Goal: Transaction & Acquisition: Book appointment/travel/reservation

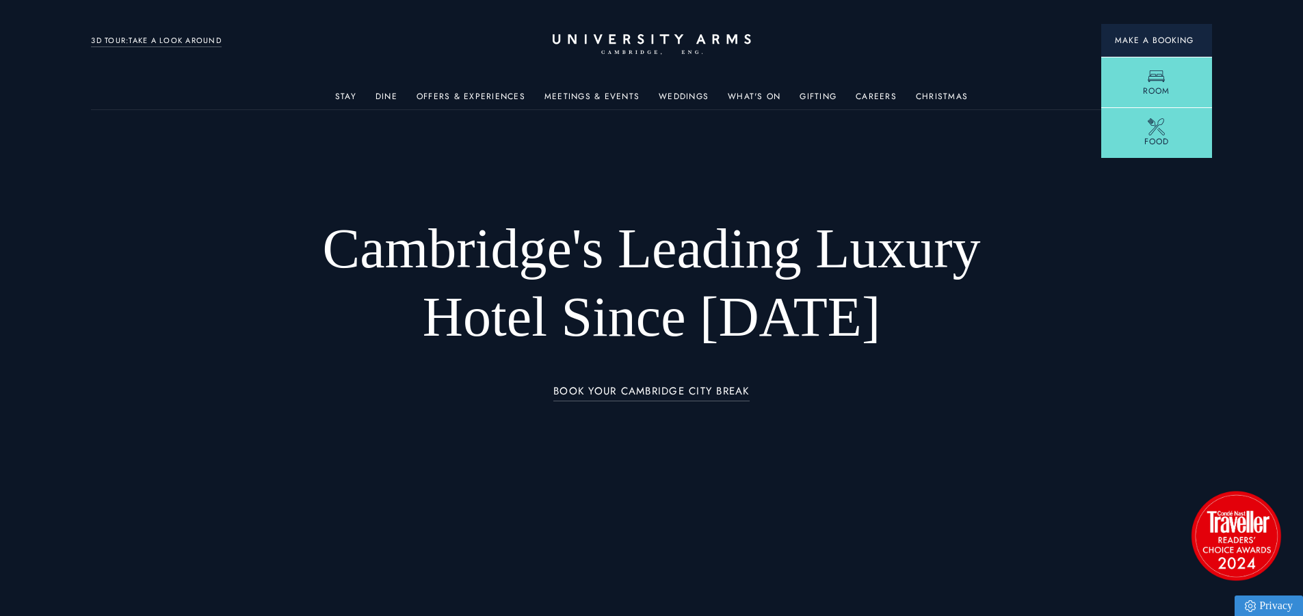
click at [747, 38] on span "Make a Booking" at bounding box center [1156, 40] width 83 height 12
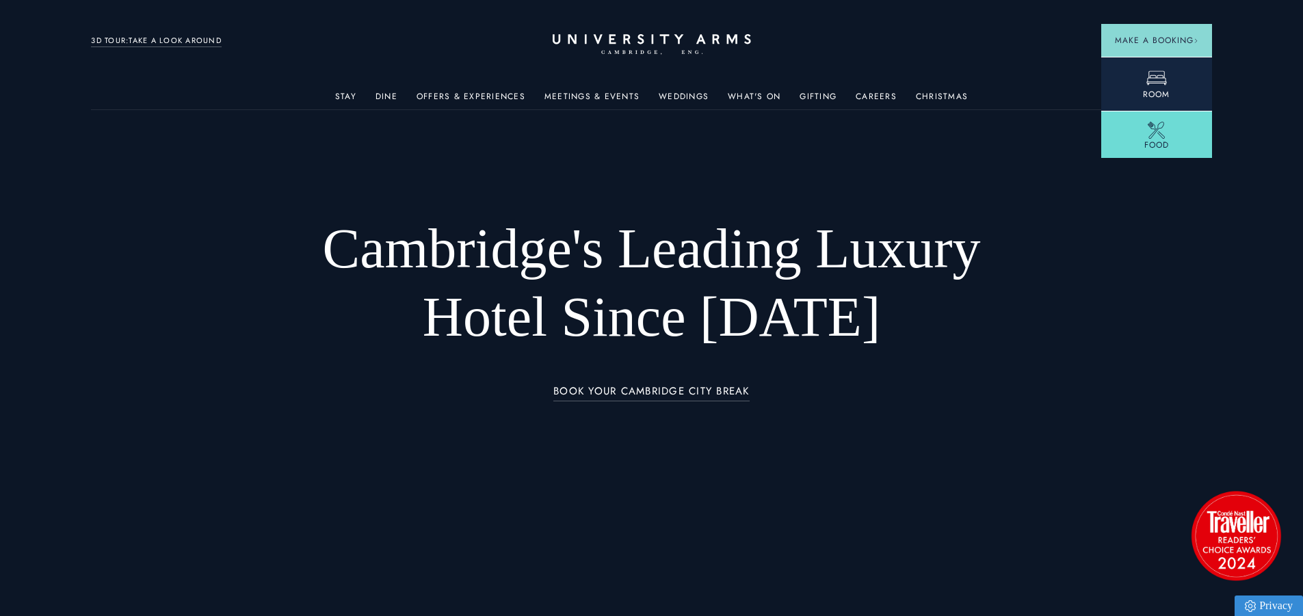
click at [747, 86] on icon at bounding box center [1156, 78] width 21 height 21
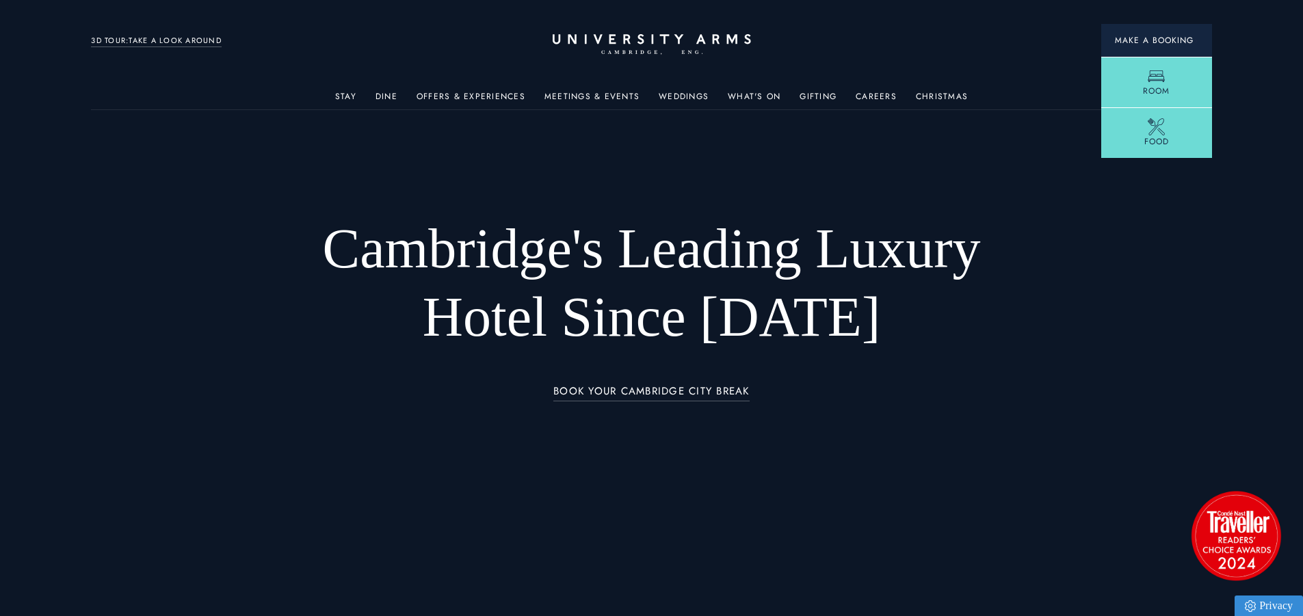
click at [1160, 36] on span "Make a Booking" at bounding box center [1156, 40] width 83 height 12
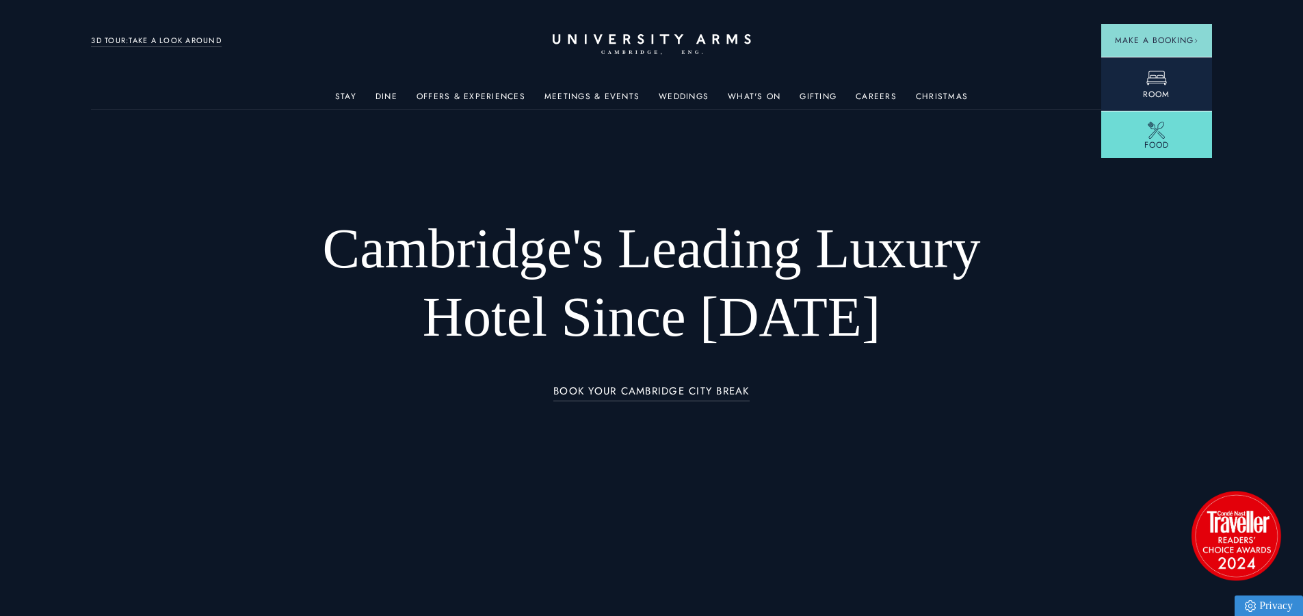
click at [1160, 91] on span "Room" at bounding box center [1156, 94] width 27 height 12
